Goal: Task Accomplishment & Management: Complete application form

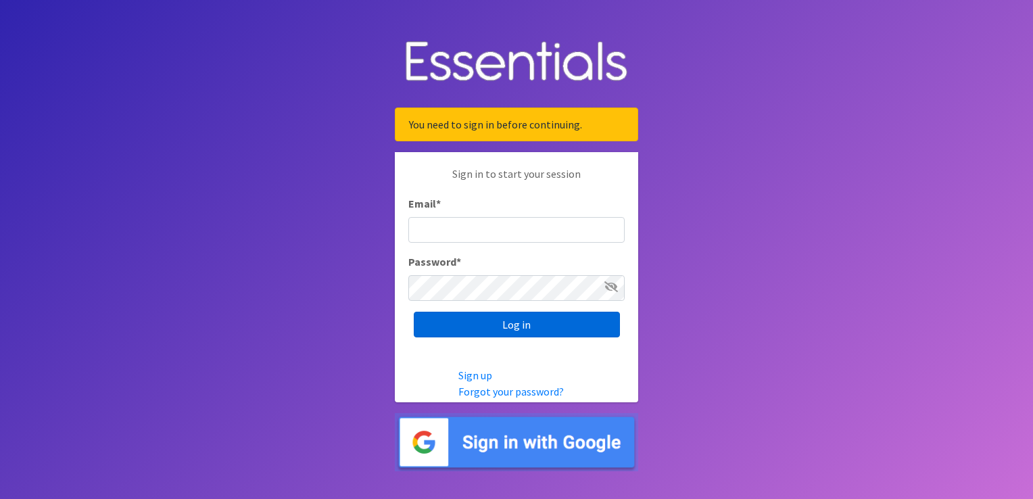
type input "[PERSON_NAME][EMAIL_ADDRESS][DOMAIN_NAME]"
click at [527, 319] on input "Log in" at bounding box center [517, 325] width 206 height 26
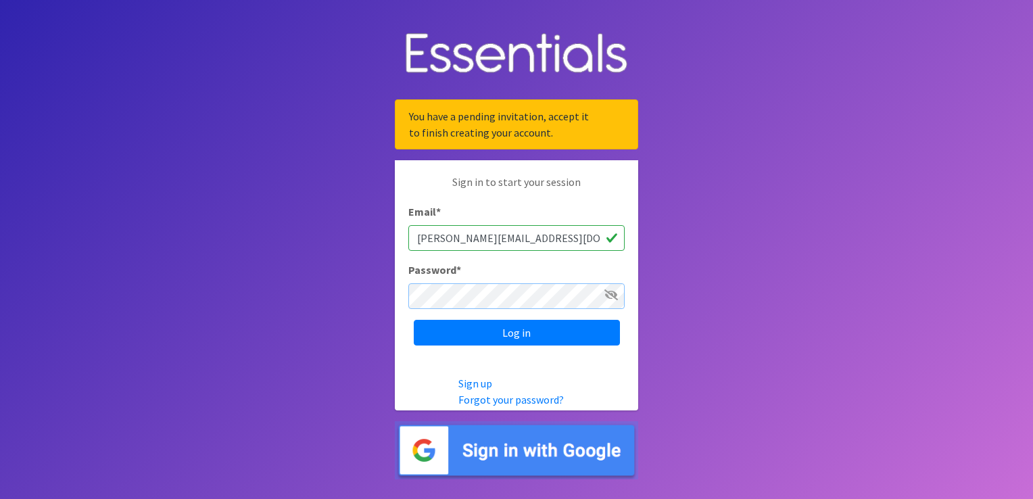
click at [414, 320] on input "Log in" at bounding box center [517, 333] width 206 height 26
click at [484, 404] on link "Forgot your password?" at bounding box center [510, 400] width 105 height 14
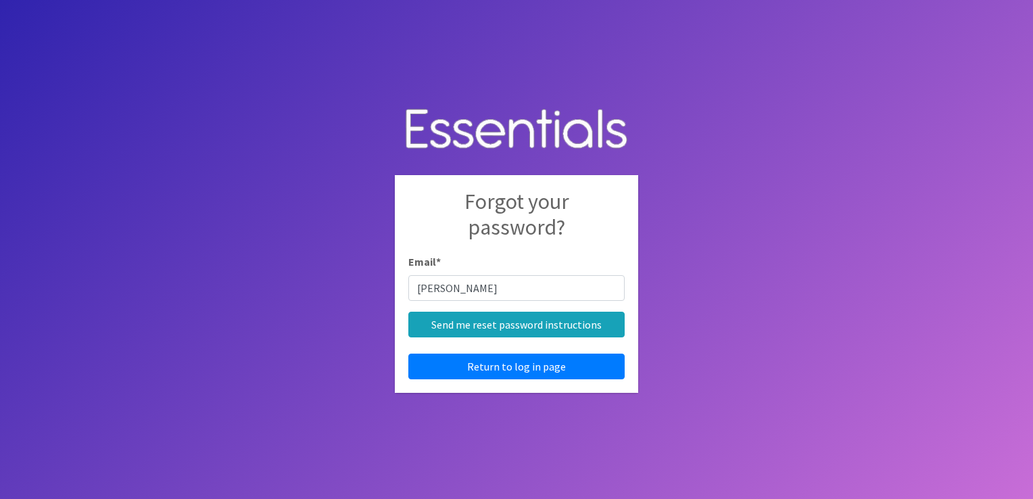
type input "[PERSON_NAME][EMAIL_ADDRESS][DOMAIN_NAME]"
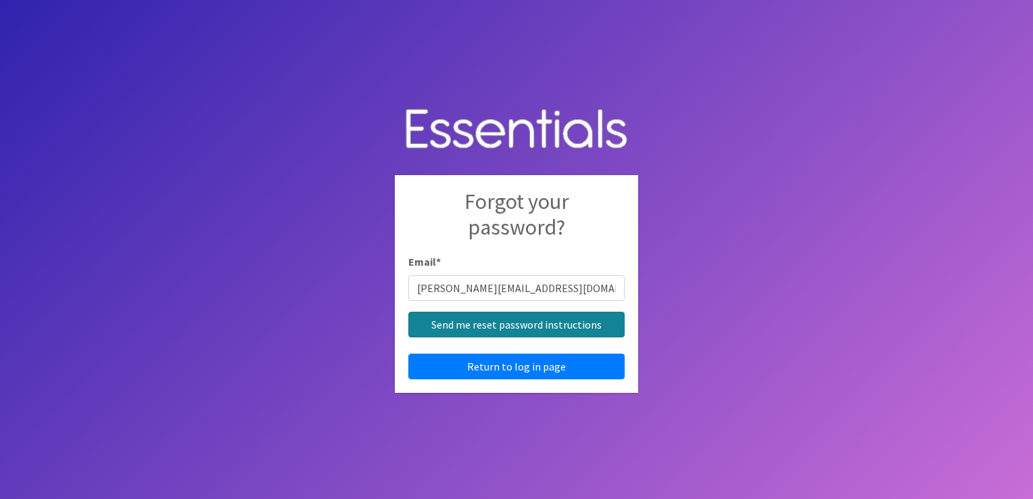
click at [512, 329] on input "Send me reset password instructions" at bounding box center [516, 325] width 216 height 26
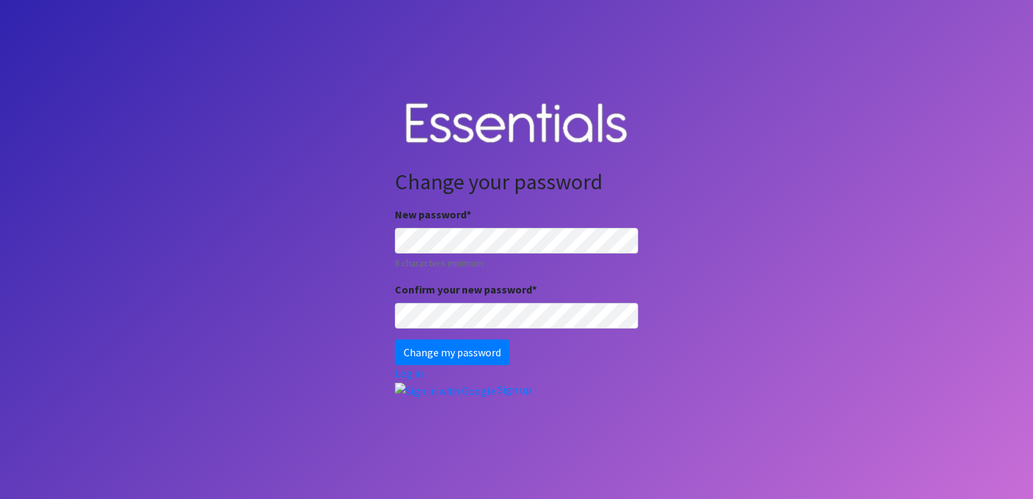
click at [590, 391] on div "Change your password New password * 8 characters minimum Confirm your new passw…" at bounding box center [516, 284] width 243 height 230
click at [493, 360] on input "Change my password" at bounding box center [452, 352] width 115 height 26
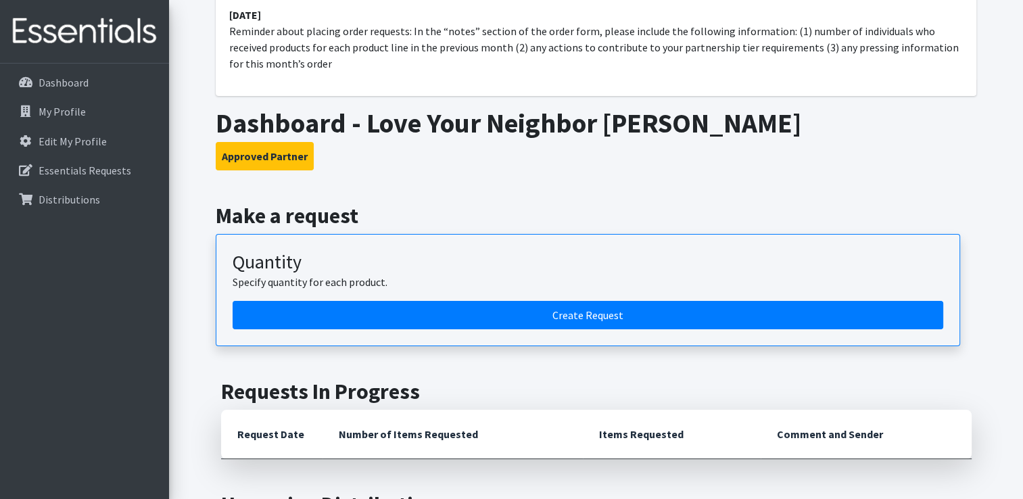
scroll to position [135, 0]
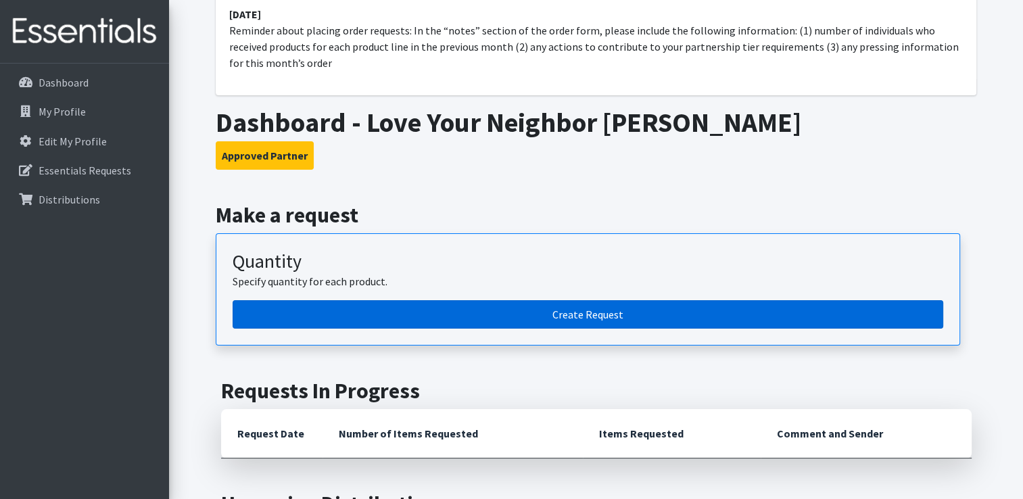
click at [582, 321] on link "Create Request" at bounding box center [588, 314] width 711 height 28
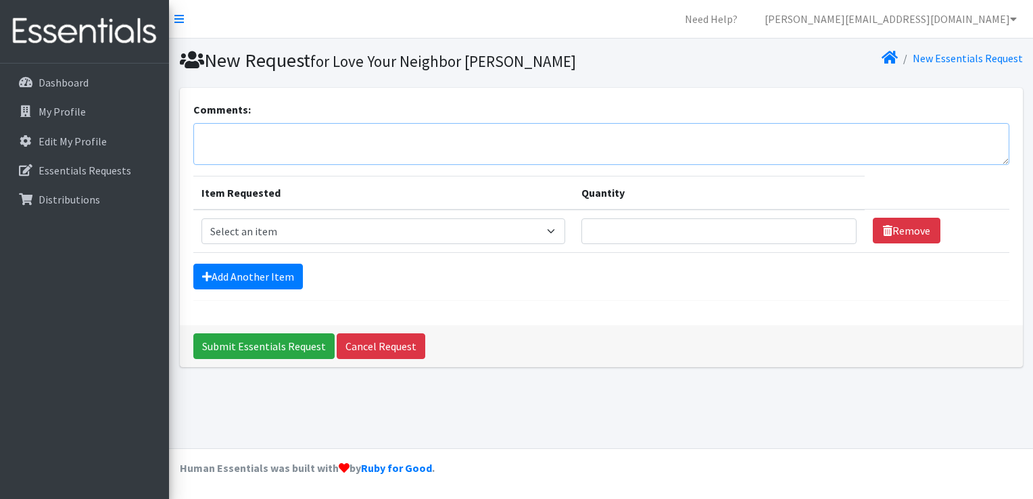
click at [384, 141] on textarea "Comments:" at bounding box center [601, 144] width 816 height 42
click at [414, 229] on select "Select an item Diaper - 2T/3T Bundle Diapers - 3T/4T Bundle Diapers - 4T/5T Bun…" at bounding box center [384, 231] width 364 height 26
click at [342, 235] on select "Select an item Diaper - 2T/3T Bundle Diapers - 3T/4T Bundle Diapers - 4T/5T Bun…" at bounding box center [384, 231] width 364 height 26
click at [542, 326] on div "Submit Essentials Request Cancel Request" at bounding box center [601, 346] width 843 height 42
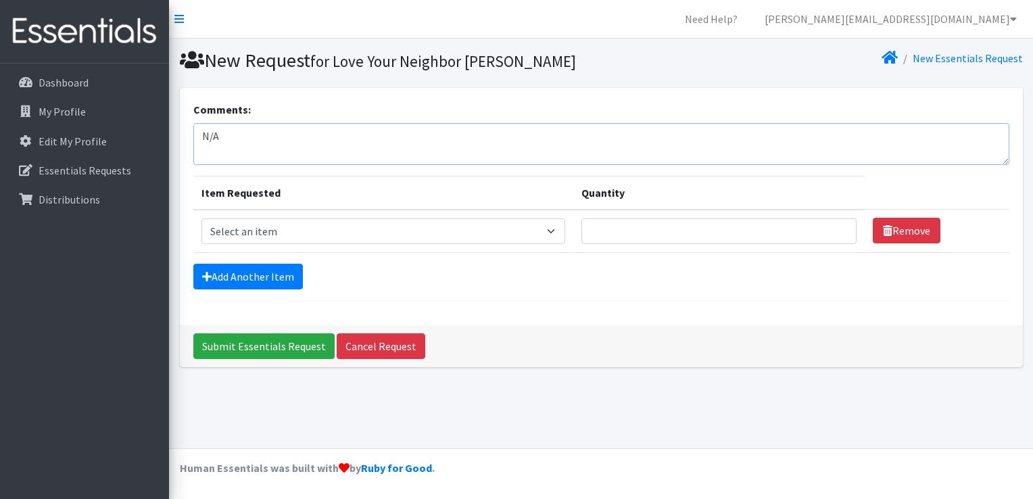
click at [336, 139] on textarea "N/A" at bounding box center [601, 144] width 816 height 42
type textarea "N"
type textarea "N/A"
click at [446, 222] on select "Select an item Diaper - 2T/3T Bundle Diapers - 3T/4T Bundle Diapers - 4T/5T Bun…" at bounding box center [384, 231] width 364 height 26
select select "14872"
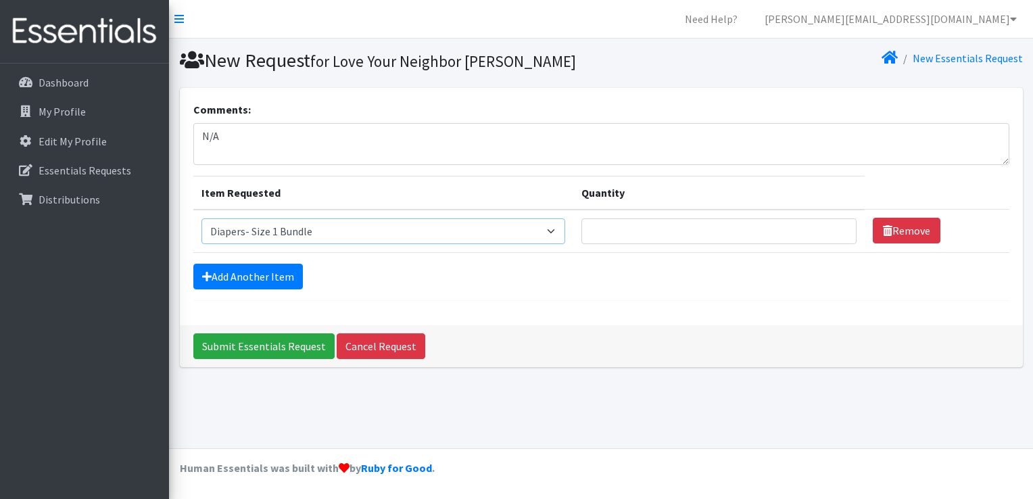
click at [202, 218] on select "Select an item Diaper - 2T/3T Bundle Diapers - 3T/4T Bundle Diapers - 4T/5T Bun…" at bounding box center [384, 231] width 364 height 26
click at [703, 229] on input "Quantity" at bounding box center [720, 231] width 276 height 26
type input "10"
click at [258, 283] on link "Add Another Item" at bounding box center [248, 277] width 110 height 26
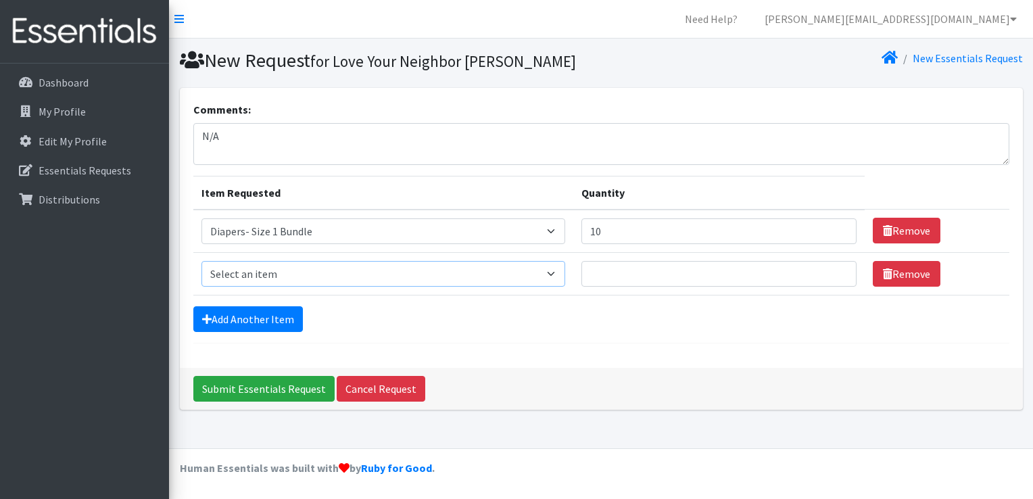
click at [471, 277] on select "Select an item Diaper - 2T/3T Bundle Diapers - 3T/4T Bundle Diapers - 4T/5T Bun…" at bounding box center [384, 274] width 364 height 26
select select "14877"
click at [202, 261] on select "Select an item Diaper - 2T/3T Bundle Diapers - 3T/4T Bundle Diapers - 4T/5T Bun…" at bounding box center [384, 274] width 364 height 26
click at [639, 267] on input "Quantity" at bounding box center [720, 274] width 276 height 26
type input "10"
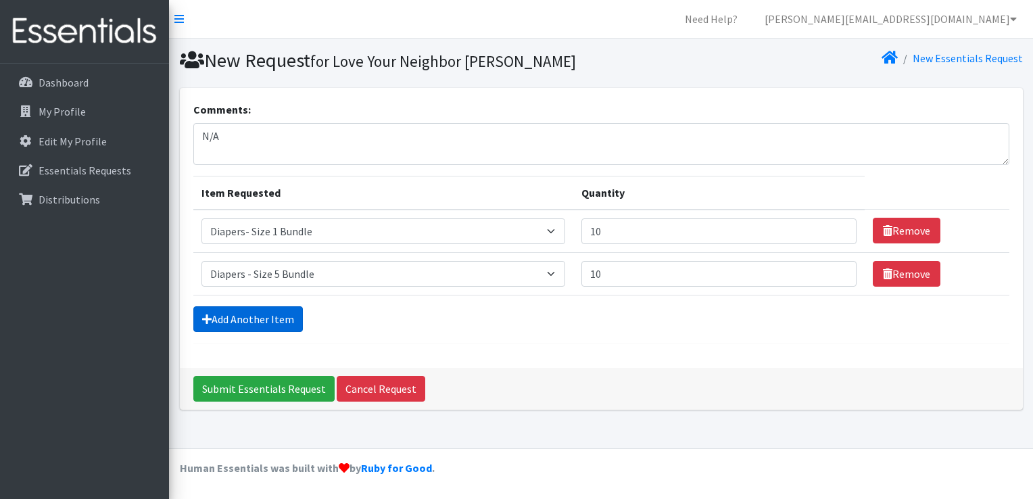
click at [212, 321] on link "Add Another Item" at bounding box center [248, 319] width 110 height 26
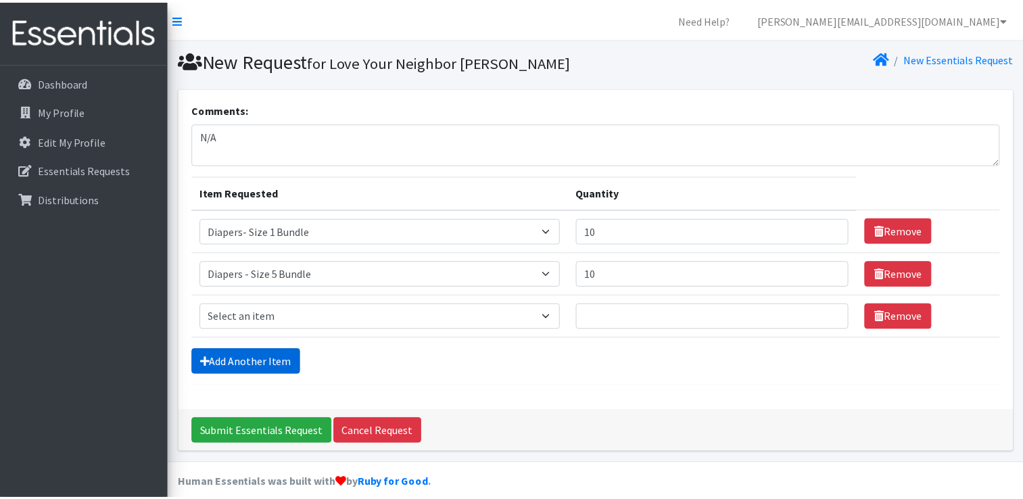
scroll to position [12, 0]
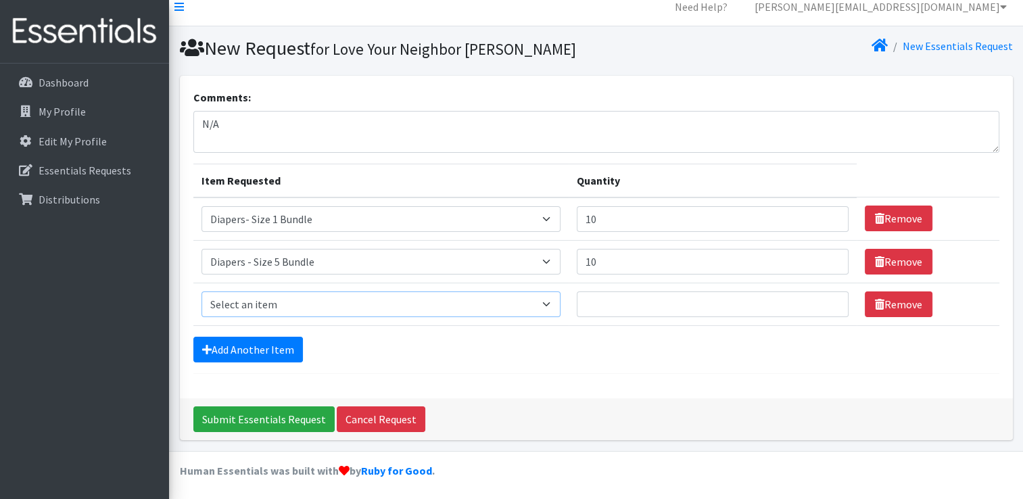
click at [335, 300] on select "Select an item Diaper - 2T/3T Bundle Diapers - 3T/4T Bundle Diapers - 4T/5T Bun…" at bounding box center [381, 304] width 359 height 26
select select "14878"
click at [202, 291] on select "Select an item Diaper - 2T/3T Bundle Diapers - 3T/4T Bundle Diapers - 4T/5T Bun…" at bounding box center [381, 304] width 359 height 26
click at [634, 304] on input "Quantity" at bounding box center [713, 304] width 272 height 26
type input "10"
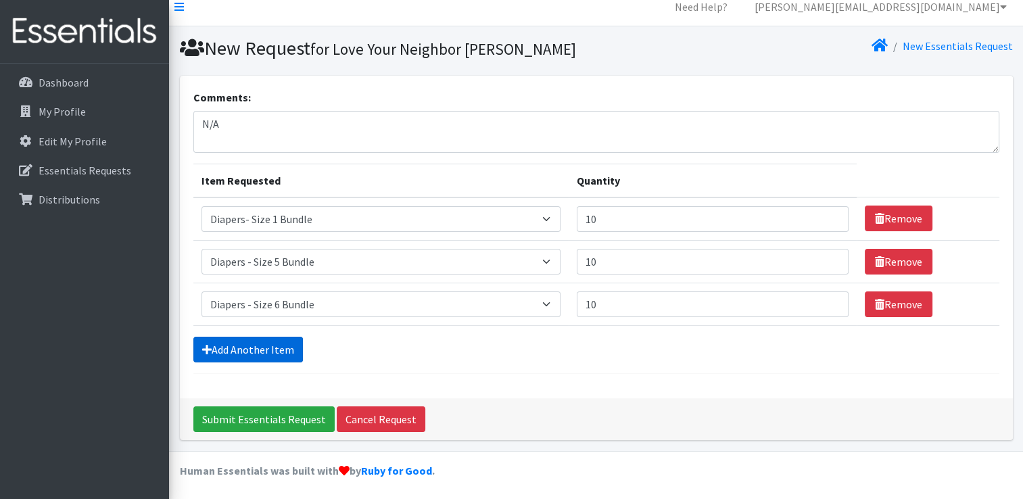
click at [252, 342] on link "Add Another Item" at bounding box center [248, 350] width 110 height 26
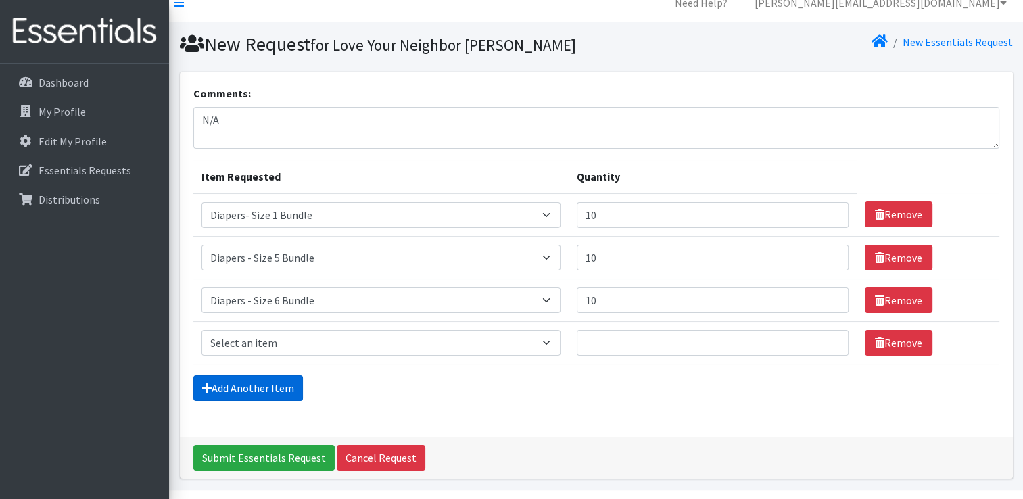
scroll to position [55, 0]
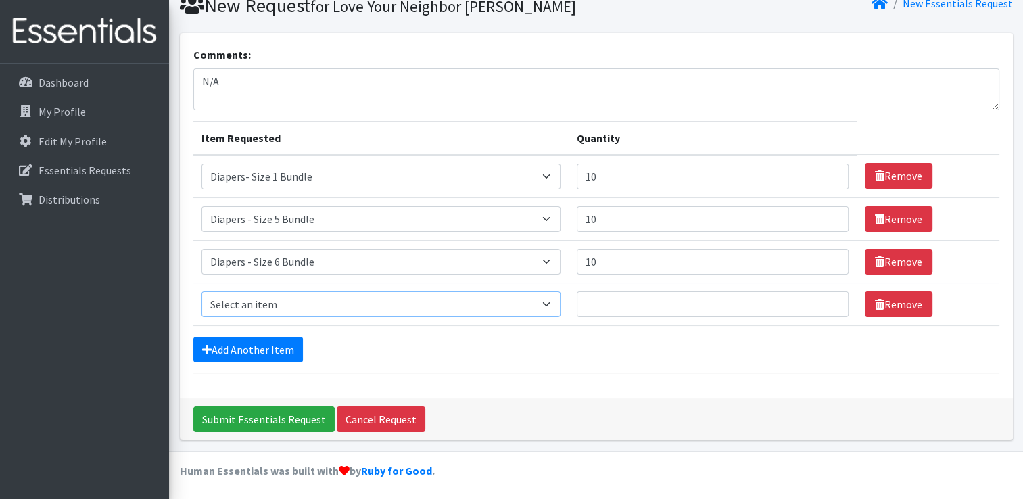
click at [331, 298] on select "Select an item Diaper - 2T/3T Bundle Diapers - 3T/4T Bundle Diapers - 4T/5T Bun…" at bounding box center [381, 304] width 359 height 26
select select "14881"
click at [202, 291] on select "Select an item Diaper - 2T/3T Bundle Diapers - 3T/4T Bundle Diapers - 4T/5T Bun…" at bounding box center [381, 304] width 359 height 26
click at [636, 299] on input "Quantity" at bounding box center [713, 304] width 272 height 26
type input "5"
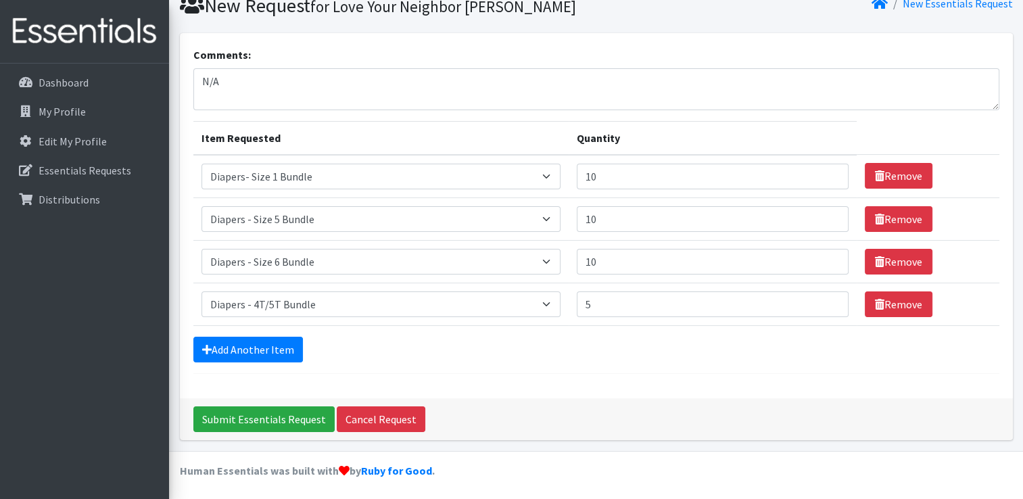
click at [431, 320] on td "Item Requested Select an item Diaper - 2T/3T Bundle Diapers - 3T/4T Bundle Diap…" at bounding box center [380, 304] width 375 height 43
click at [628, 293] on input "5" at bounding box center [713, 304] width 272 height 26
type input "10"
click at [569, 320] on td "Item Requested Select an item Diaper - 2T/3T Bundle Diapers - 3T/4T Bundle Diap…" at bounding box center [380, 304] width 375 height 43
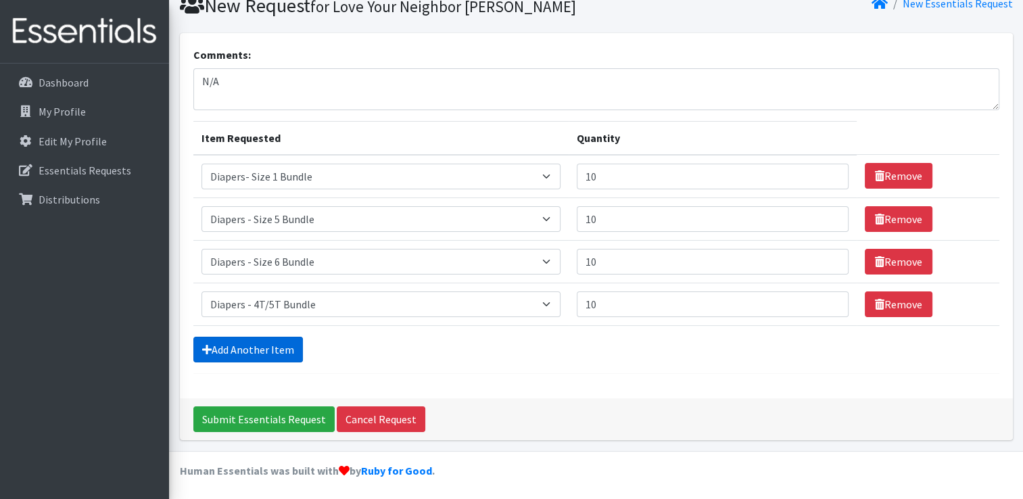
click at [245, 346] on link "Add Another Item" at bounding box center [248, 350] width 110 height 26
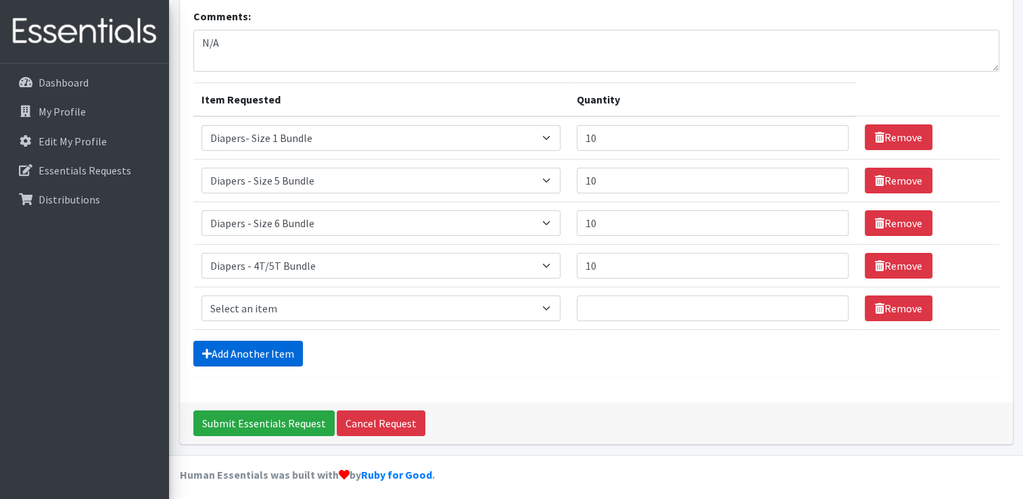
scroll to position [97, 0]
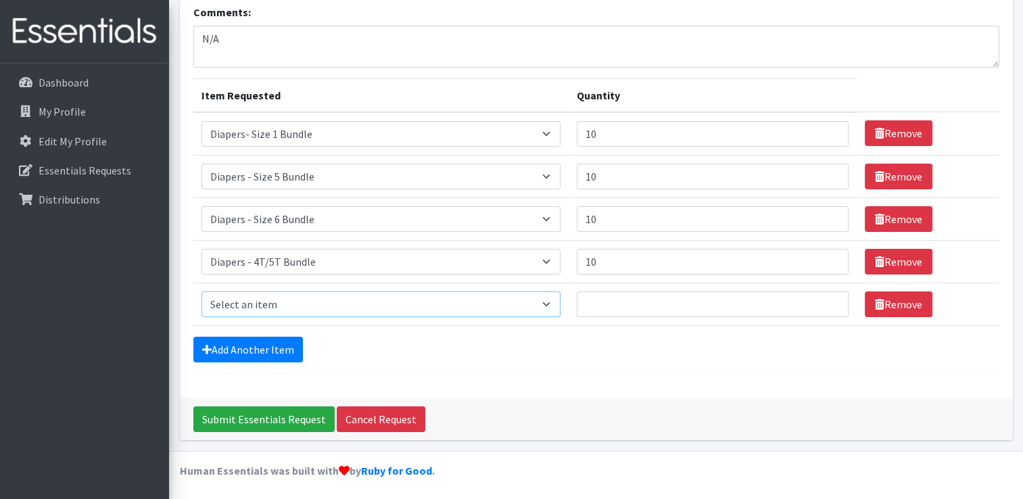
click at [295, 304] on select "Select an item Diaper - 2T/3T Bundle Diapers - 3T/4T Bundle Diapers - 4T/5T Bun…" at bounding box center [381, 304] width 359 height 26
select select "2192"
click at [202, 291] on select "Select an item Diaper - 2T/3T Bundle Diapers - 3T/4T Bundle Diapers - 4T/5T Bun…" at bounding box center [381, 304] width 359 height 26
click at [640, 308] on input "Quantity" at bounding box center [713, 304] width 272 height 26
type input "25"
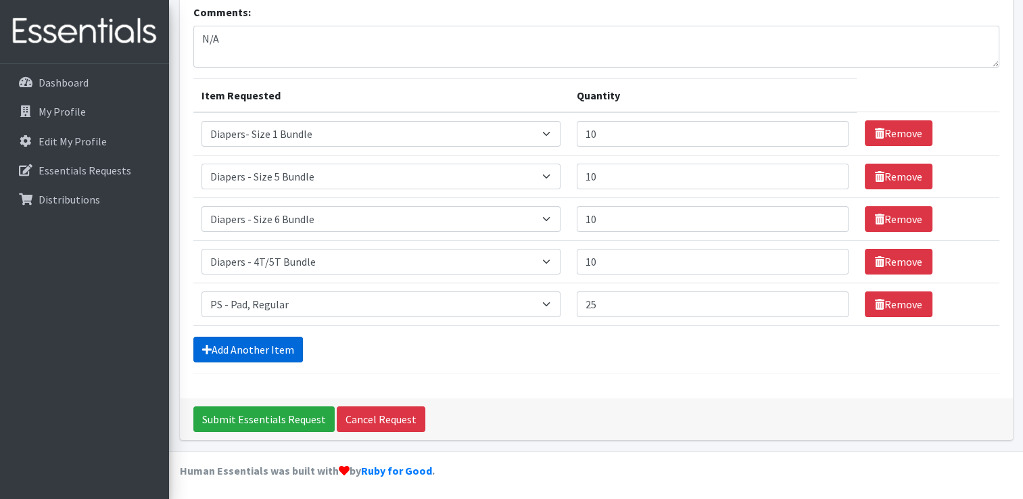
click at [268, 339] on link "Add Another Item" at bounding box center [248, 350] width 110 height 26
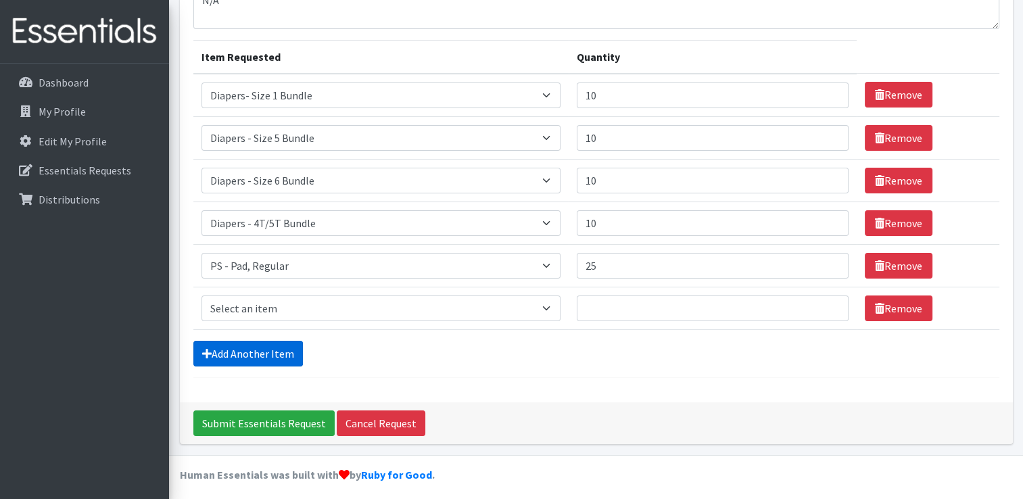
scroll to position [140, 0]
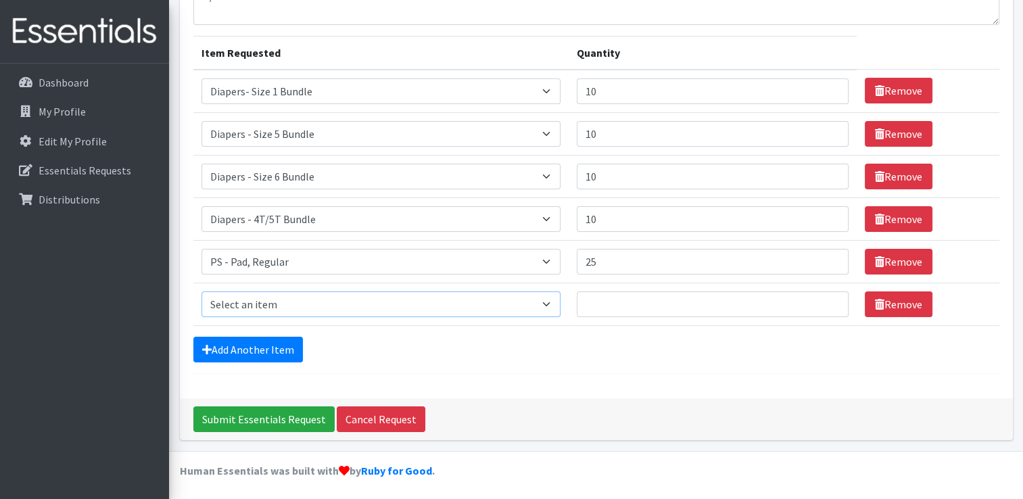
click at [299, 304] on select "Select an item Diaper - 2T/3T Bundle Diapers - 3T/4T Bundle Diapers - 4T/5T Bun…" at bounding box center [381, 304] width 359 height 26
select select "2202"
click at [202, 291] on select "Select an item Diaper - 2T/3T Bundle Diapers - 3T/4T Bundle Diapers - 4T/5T Bun…" at bounding box center [381, 304] width 359 height 26
click at [605, 297] on input "Quantity" at bounding box center [713, 304] width 272 height 26
type input "25"
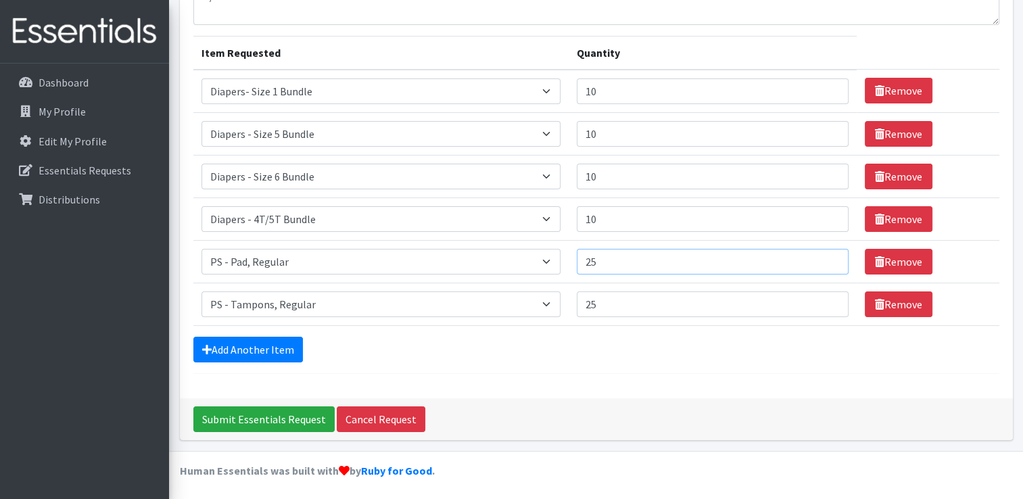
click at [598, 261] on input "25" at bounding box center [713, 262] width 272 height 26
type input "35"
click at [595, 302] on input "25" at bounding box center [713, 304] width 272 height 26
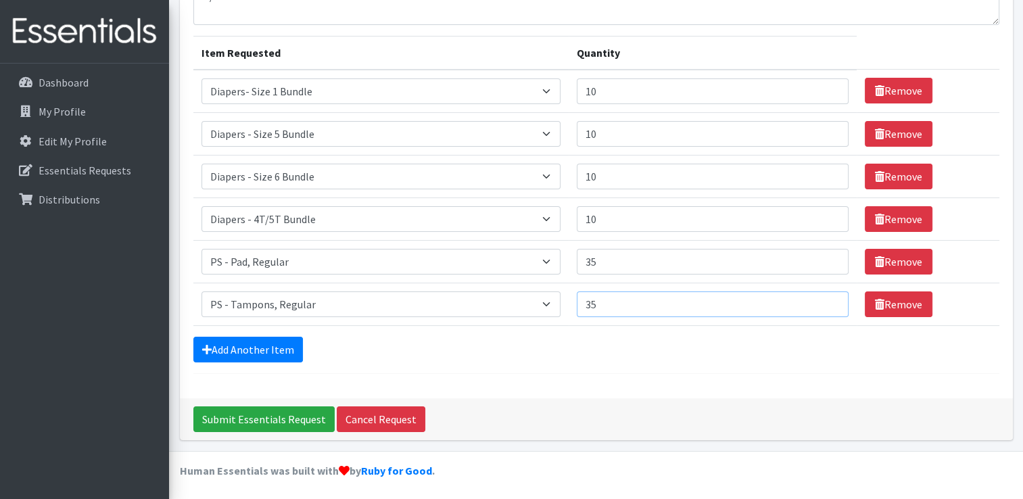
type input "35"
click at [883, 311] on link "Remove" at bounding box center [899, 304] width 68 height 26
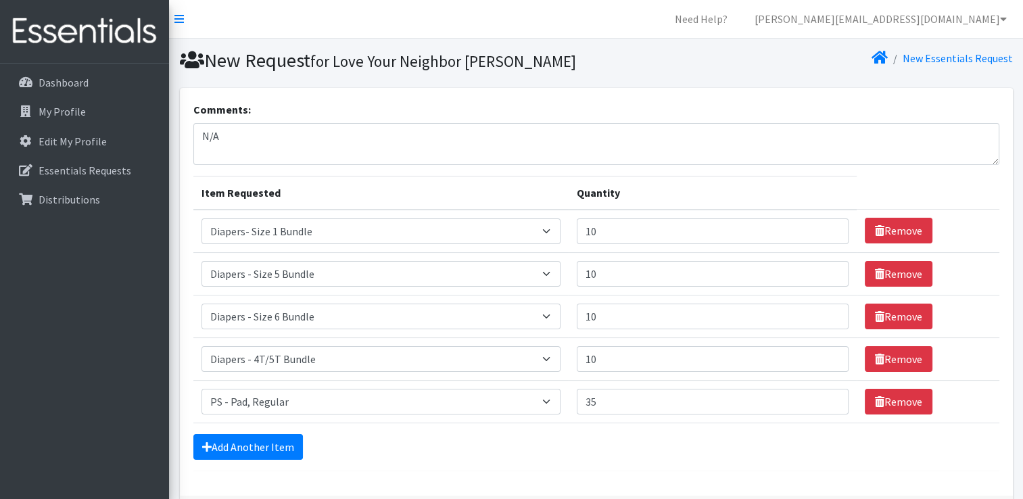
scroll to position [97, 0]
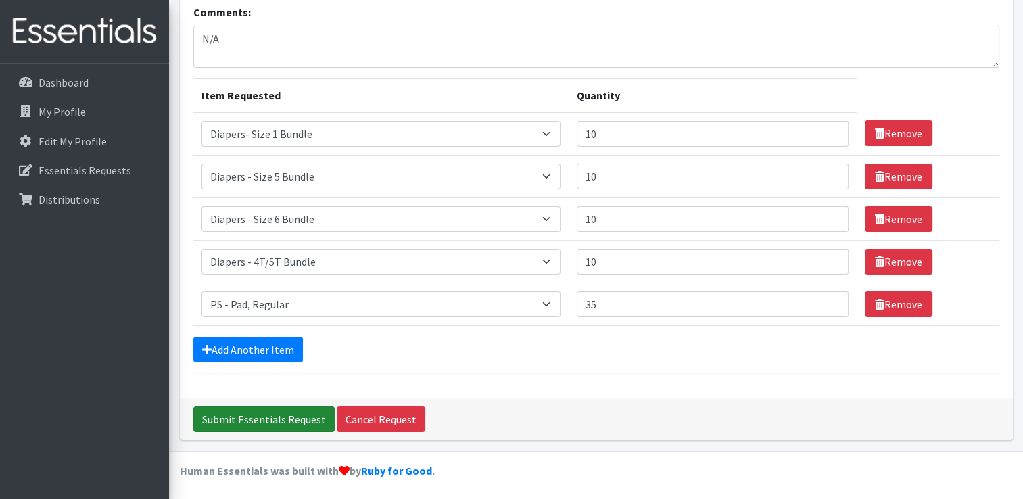
click at [268, 415] on input "Submit Essentials Request" at bounding box center [263, 419] width 141 height 26
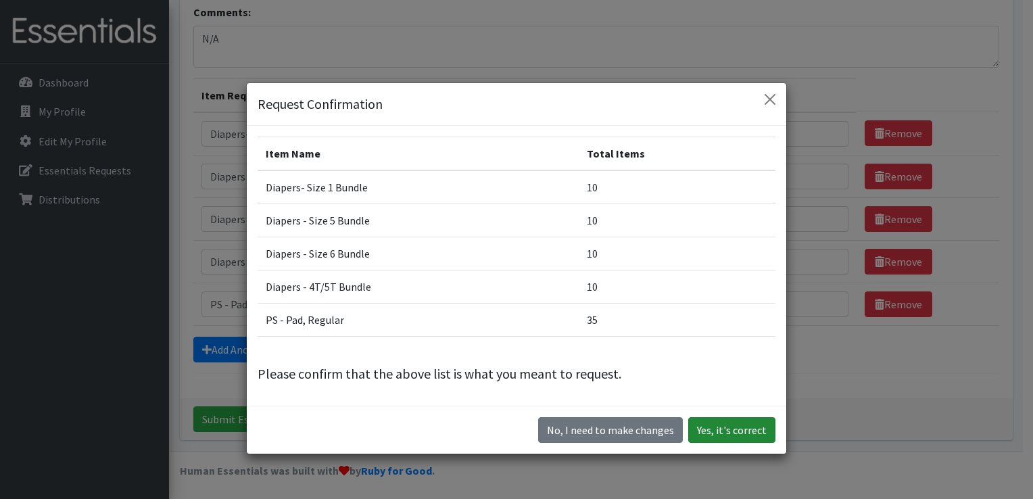
click at [718, 434] on button "Yes, it's correct" at bounding box center [731, 430] width 87 height 26
